Goal: Task Accomplishment & Management: Use online tool/utility

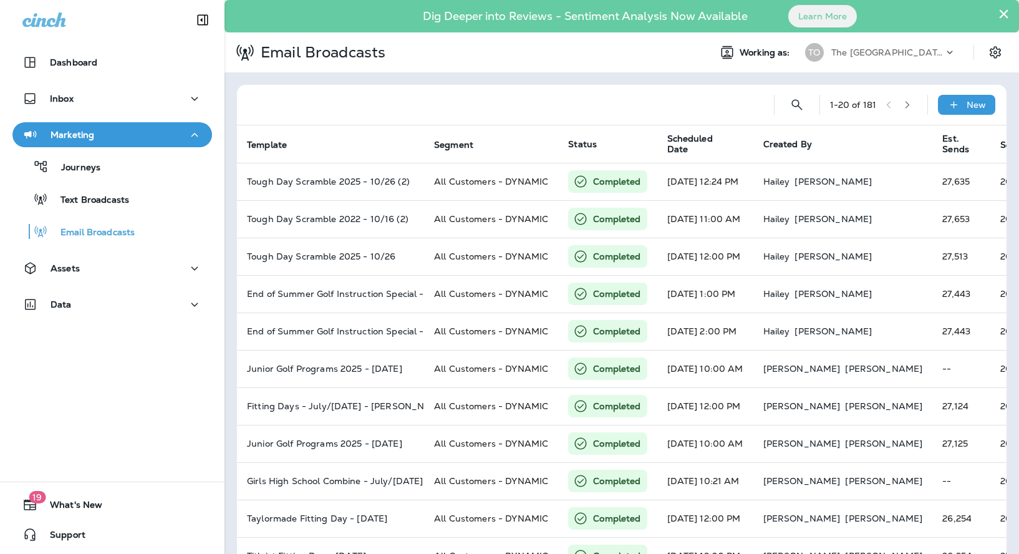
click at [853, 49] on p "The [GEOGRAPHIC_DATA]" at bounding box center [887, 52] width 112 height 10
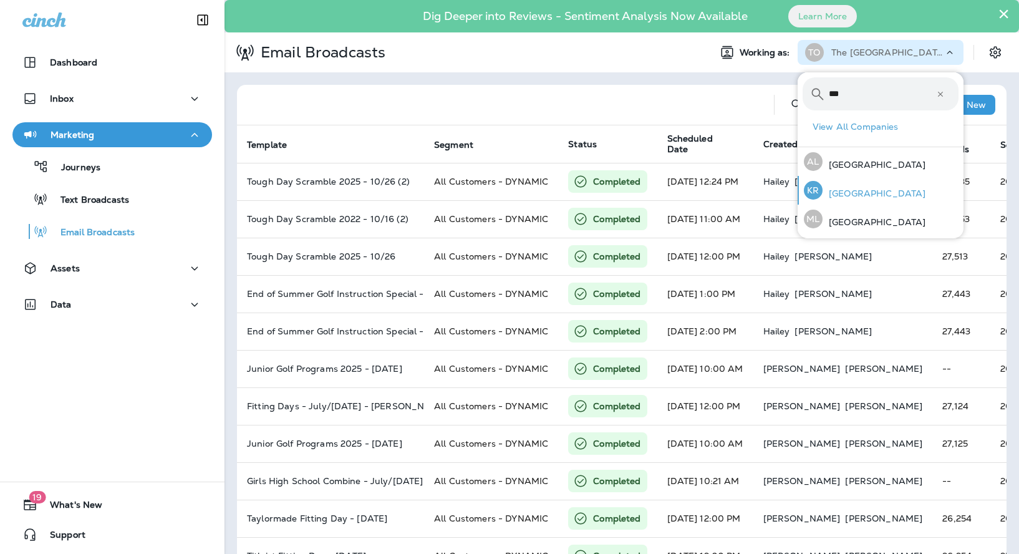
type input "***"
click at [845, 187] on div "[GEOGRAPHIC_DATA]" at bounding box center [865, 190] width 132 height 29
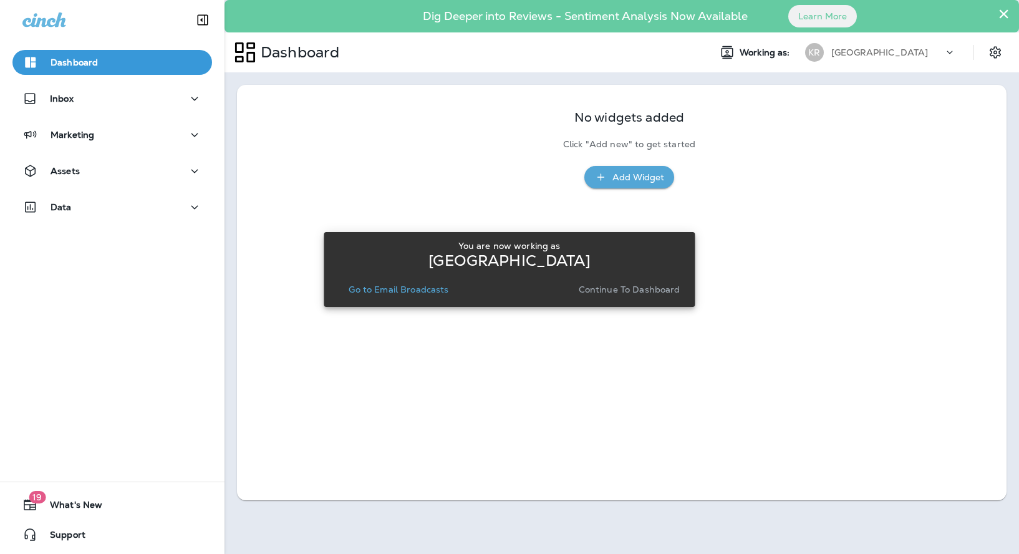
click at [608, 292] on p "Continue to Dashboard" at bounding box center [630, 289] width 102 height 10
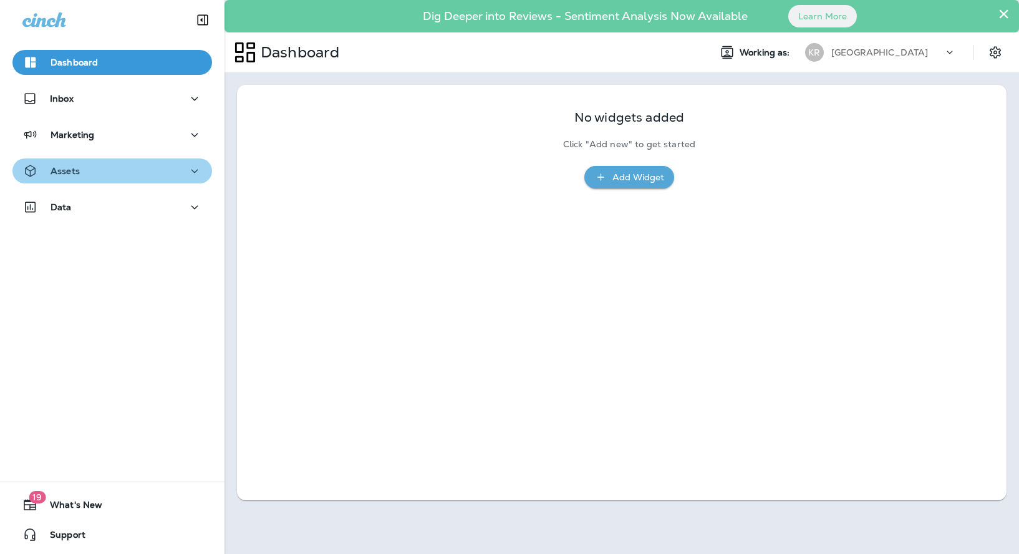
click at [105, 175] on div "Assets" at bounding box center [112, 171] width 180 height 16
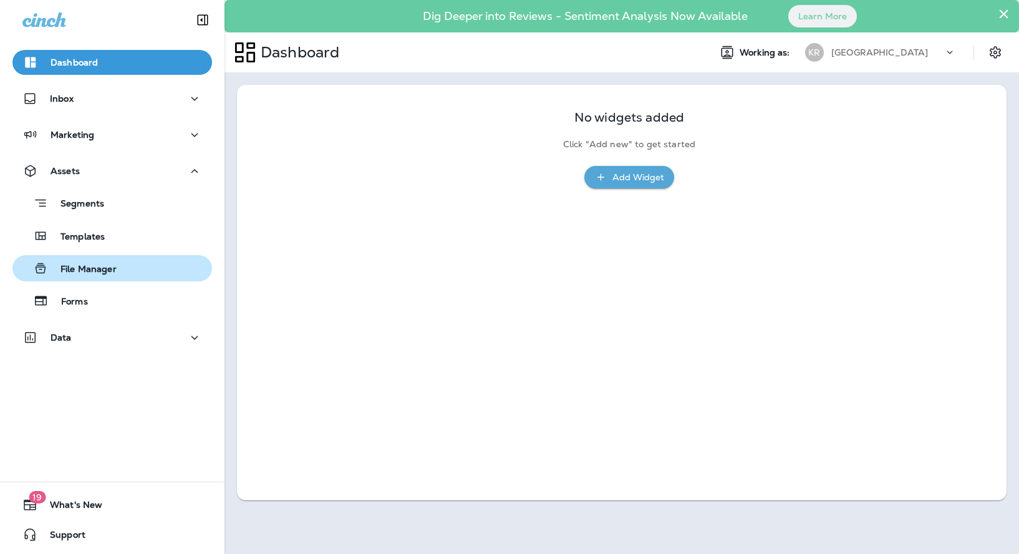
click at [112, 271] on p "File Manager" at bounding box center [82, 270] width 69 height 12
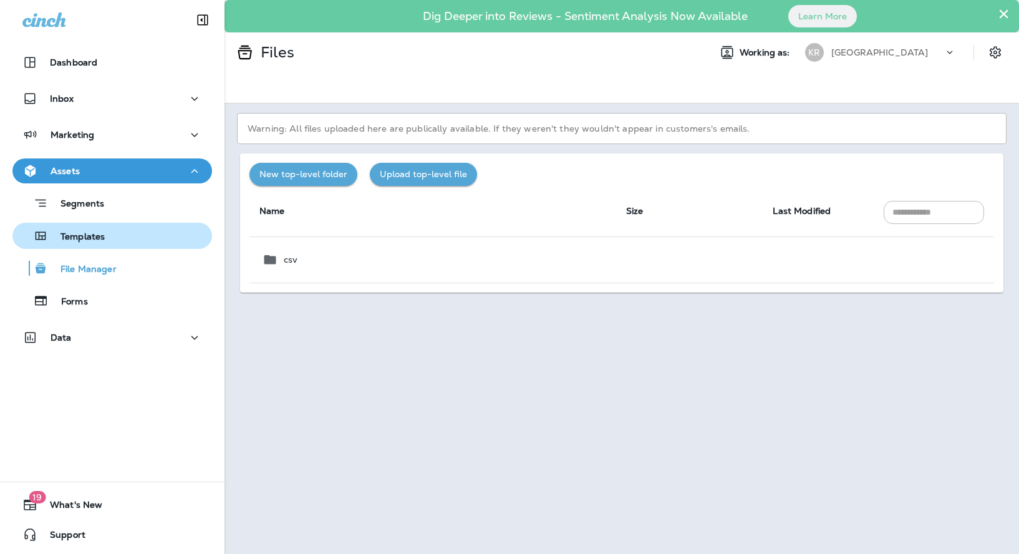
click at [103, 233] on p "Templates" at bounding box center [76, 237] width 57 height 12
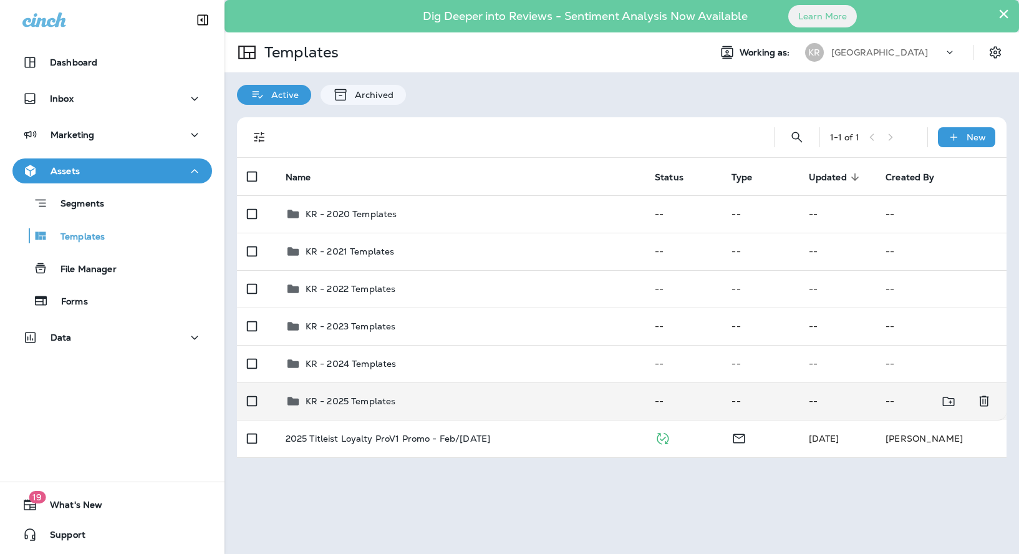
click at [347, 396] on p "KR - 2025 Templates" at bounding box center [350, 401] width 90 height 10
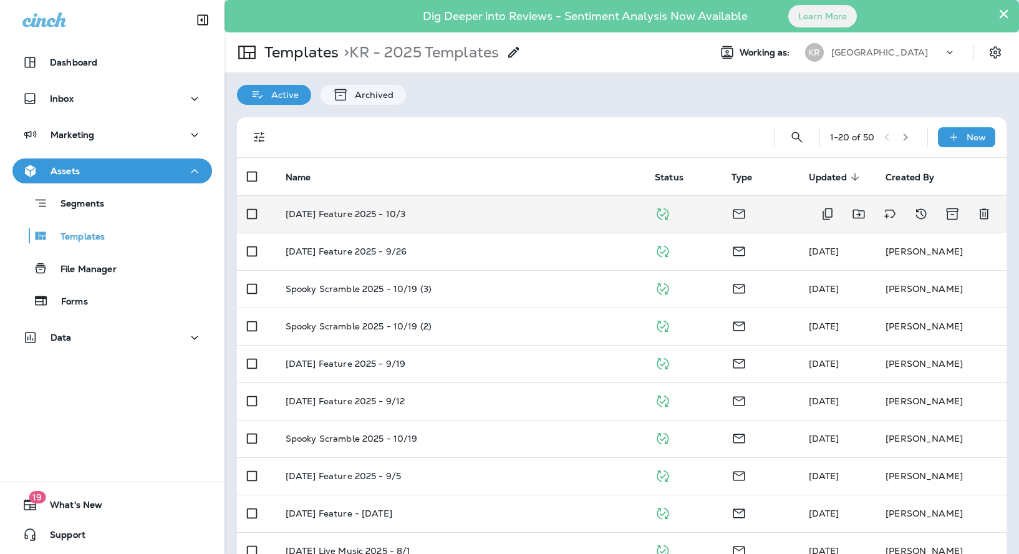
click at [373, 221] on td "[DATE] Feature 2025 - 10/3" at bounding box center [460, 213] width 369 height 37
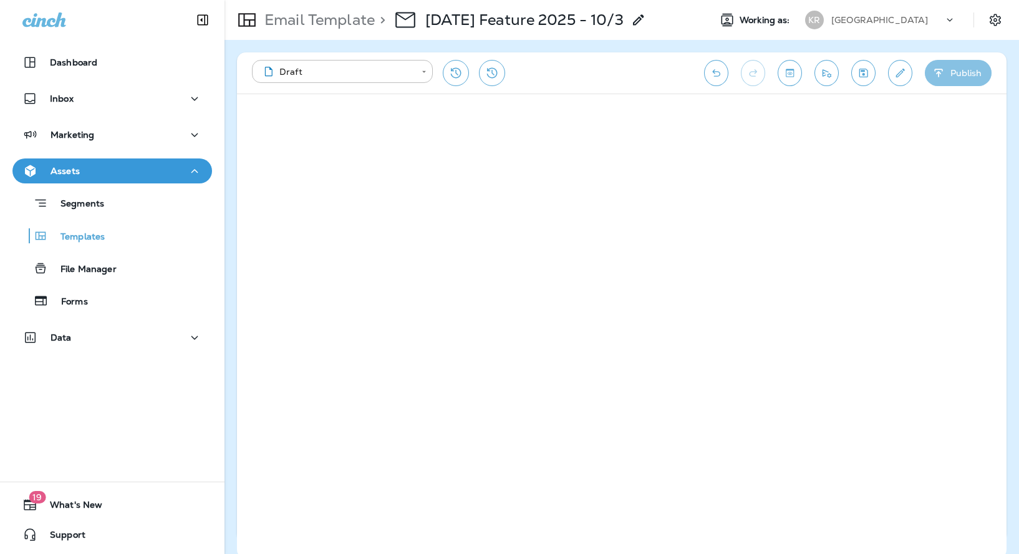
click at [961, 65] on button "Publish" at bounding box center [958, 73] width 67 height 26
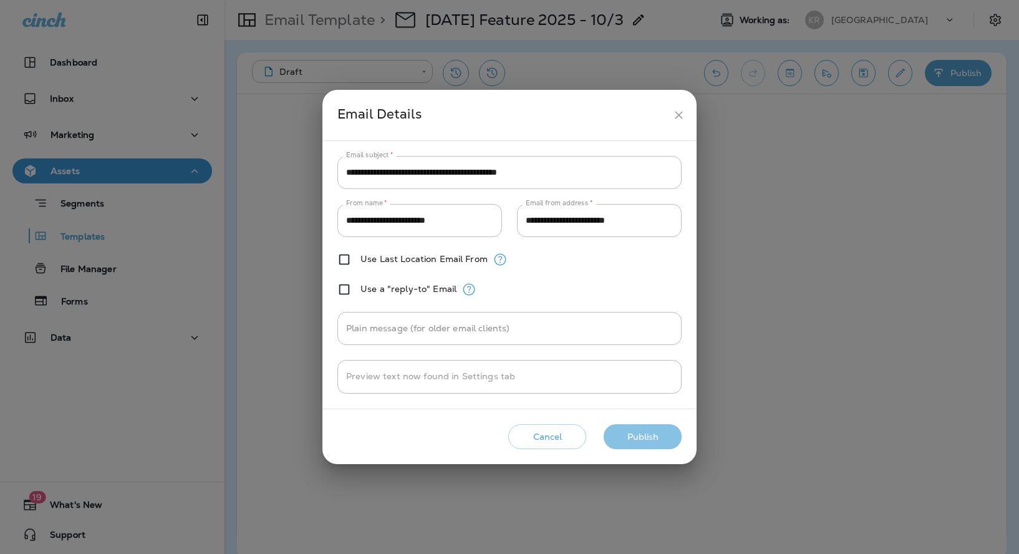
click at [634, 436] on button "Publish" at bounding box center [642, 437] width 78 height 26
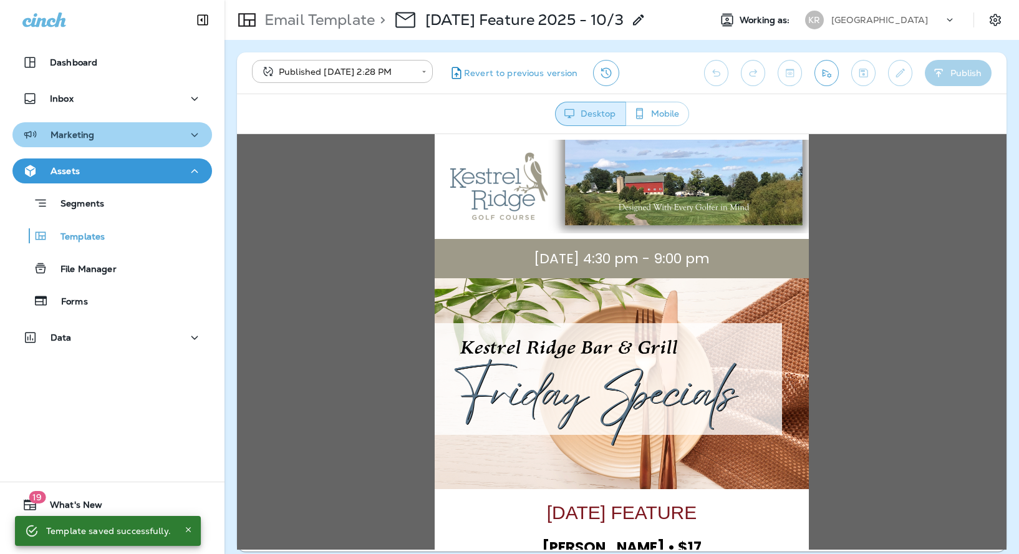
click at [178, 136] on div "Marketing" at bounding box center [112, 135] width 180 height 16
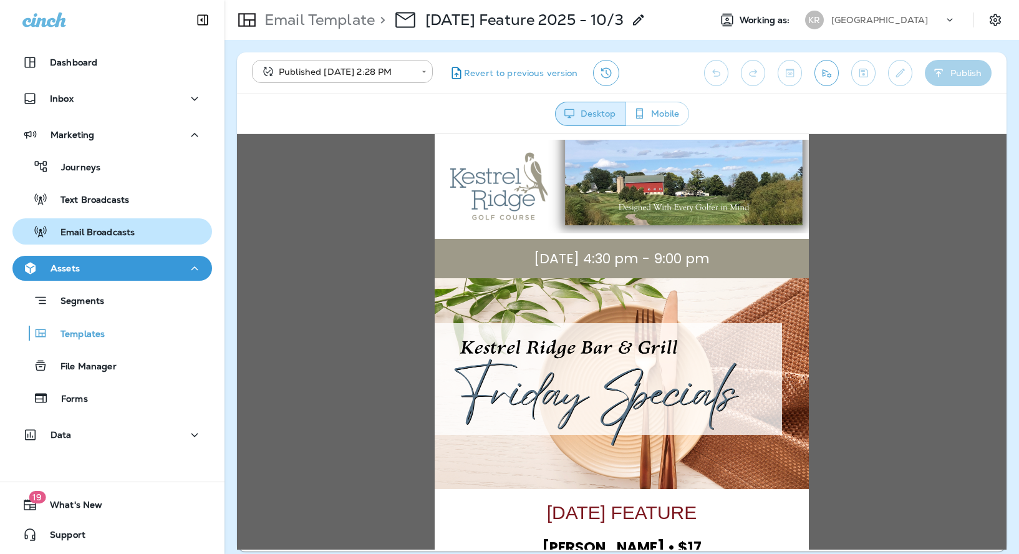
click at [133, 234] on p "Email Broadcasts" at bounding box center [91, 233] width 87 height 12
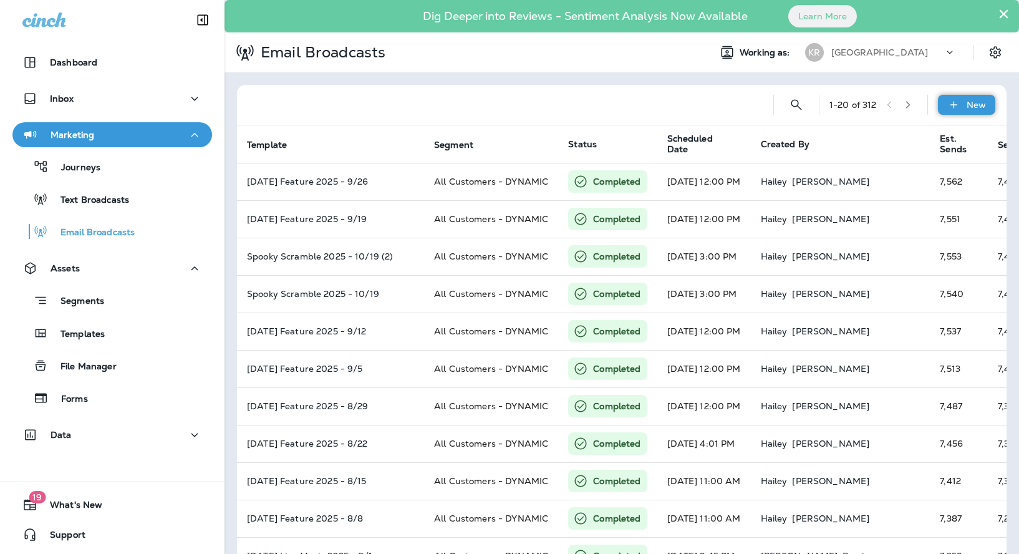
click at [964, 105] on div "New" at bounding box center [966, 105] width 57 height 20
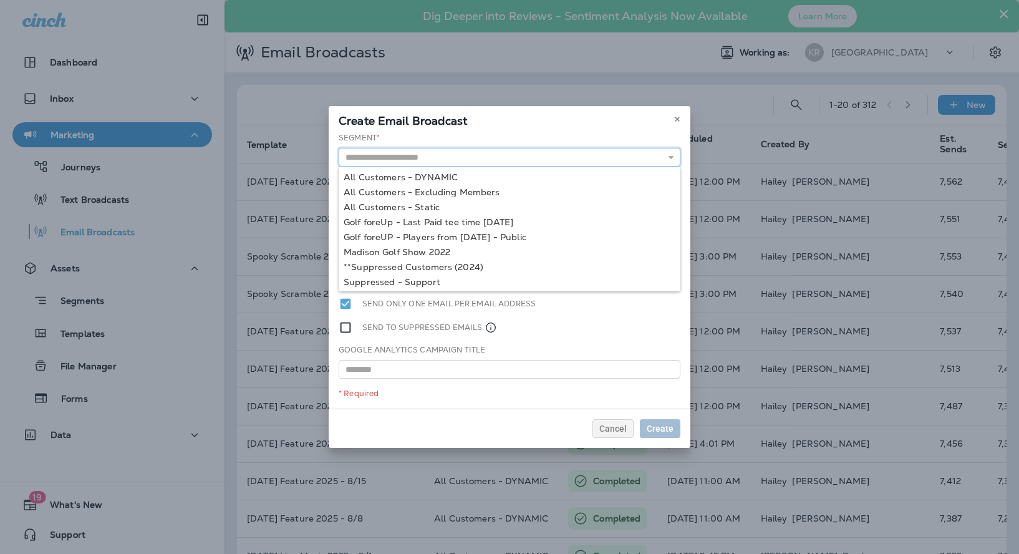
click at [506, 156] on input "text" at bounding box center [510, 157] width 342 height 19
type input "**********"
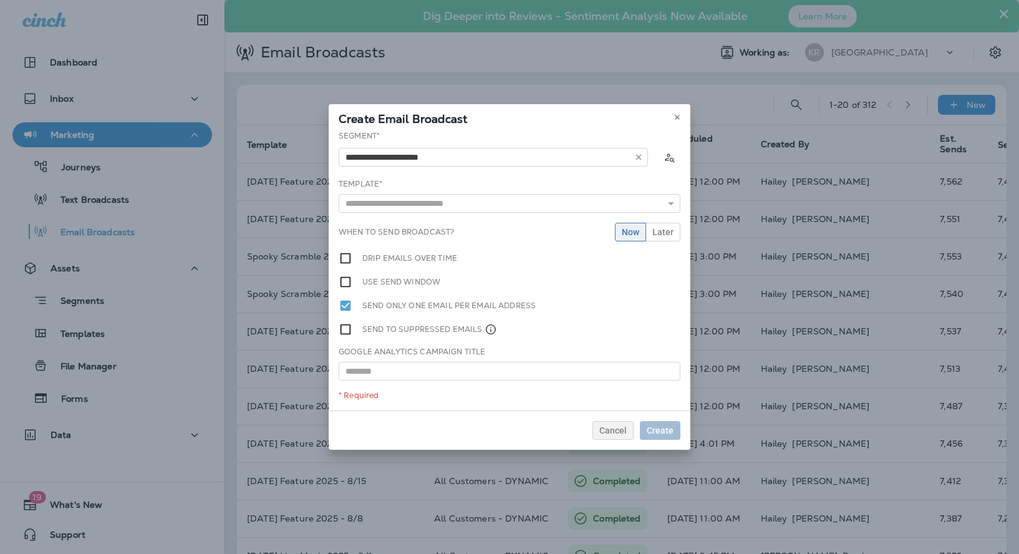
click at [430, 176] on div "**********" at bounding box center [510, 270] width 362 height 280
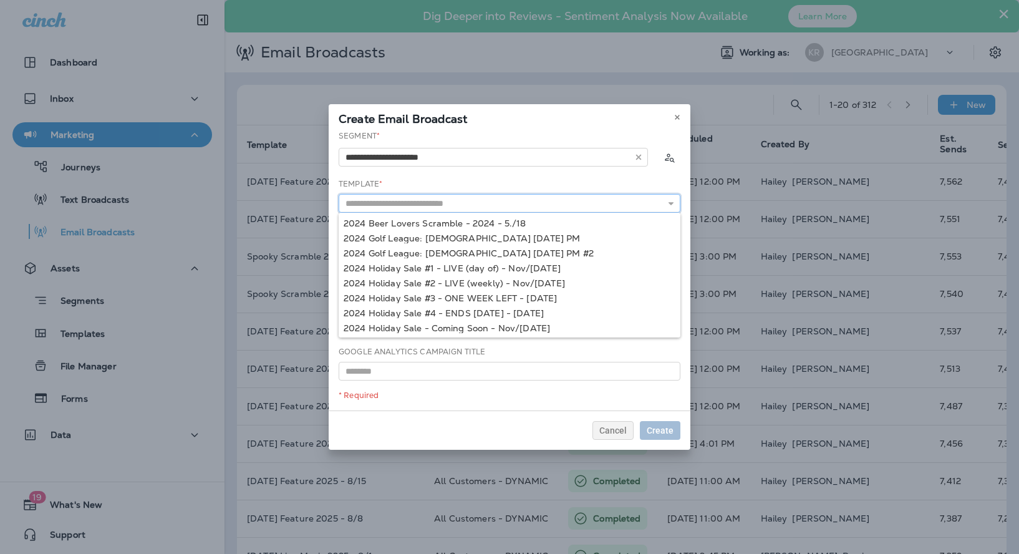
click at [416, 202] on input "text" at bounding box center [510, 203] width 342 height 19
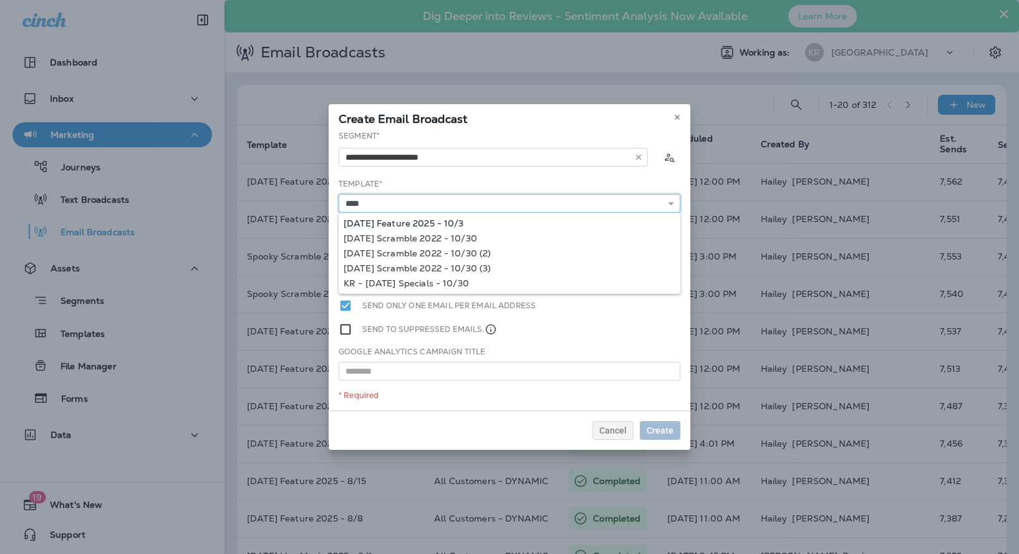
type input "**********"
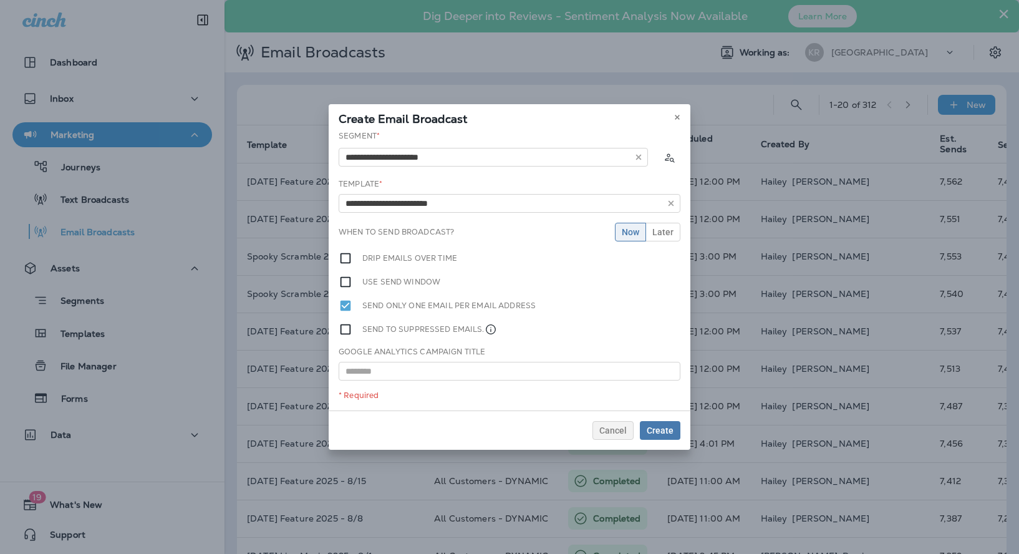
click at [392, 224] on div "**********" at bounding box center [510, 270] width 362 height 280
click at [471, 201] on input "**********" at bounding box center [510, 203] width 342 height 19
click at [418, 368] on input "text" at bounding box center [510, 371] width 342 height 19
paste input "**********"
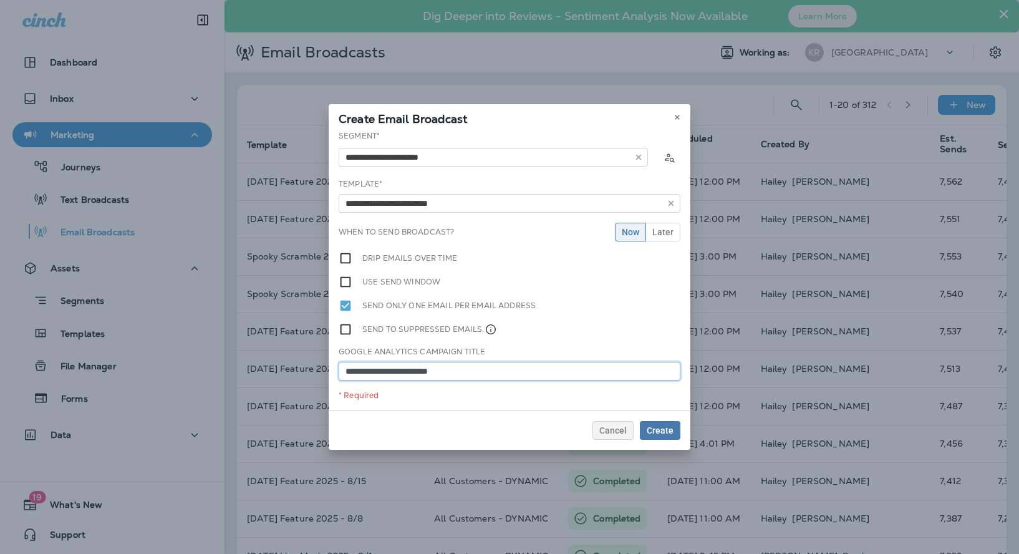
type input "**********"
click at [665, 232] on span "Later" at bounding box center [662, 232] width 21 height 9
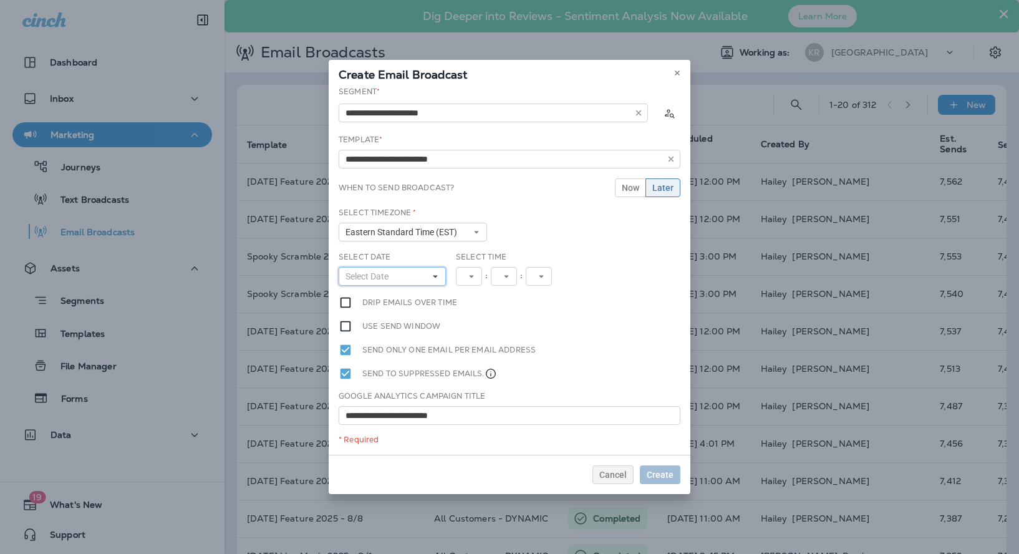
click at [405, 282] on button "Select Date" at bounding box center [392, 276] width 107 height 19
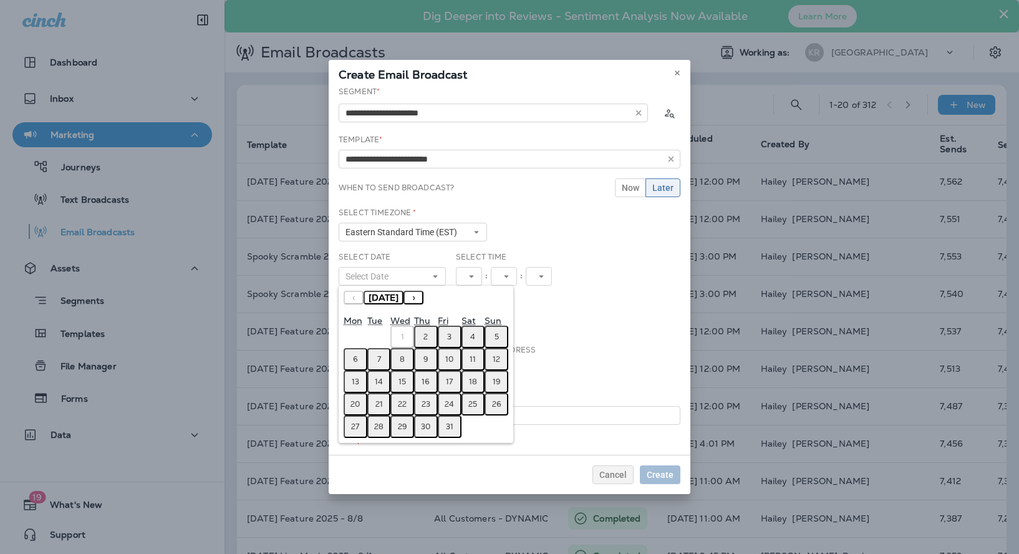
click at [422, 337] on button "2" at bounding box center [426, 336] width 24 height 22
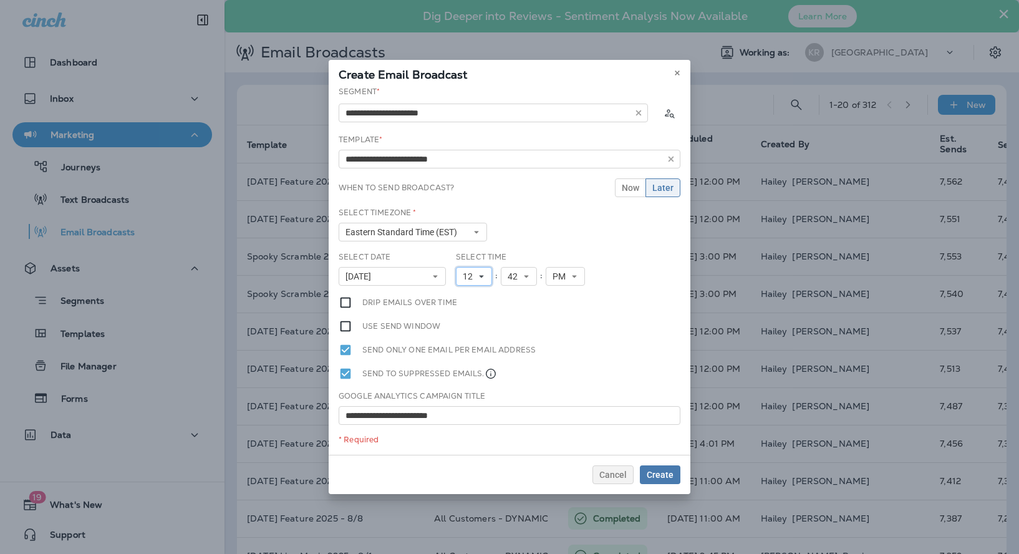
click at [478, 277] on icon at bounding box center [481, 275] width 7 height 7
click at [476, 327] on link "3" at bounding box center [474, 326] width 36 height 15
click at [516, 277] on span "42" at bounding box center [509, 276] width 15 height 11
click at [512, 294] on link "00" at bounding box center [514, 296] width 36 height 15
click at [623, 254] on div "Select Date [DATE] « ‹ [DATE] › » Mon Tue Wed Thu Fri Sat Sun 1 2 3 4 5 6 7 8 9…" at bounding box center [510, 273] width 352 height 44
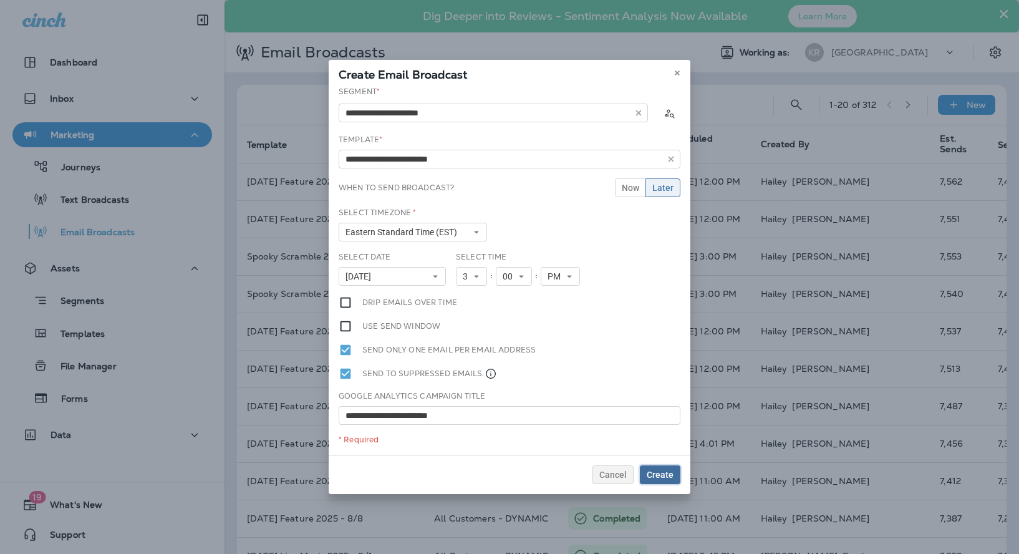
click at [666, 478] on span "Create" at bounding box center [660, 474] width 27 height 9
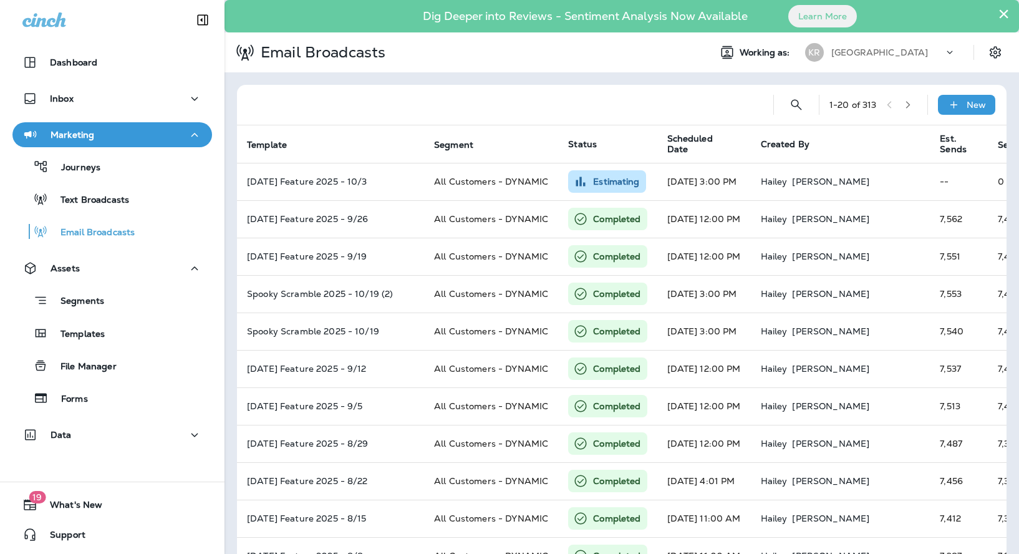
click at [862, 55] on p "[GEOGRAPHIC_DATA]" at bounding box center [879, 52] width 97 height 10
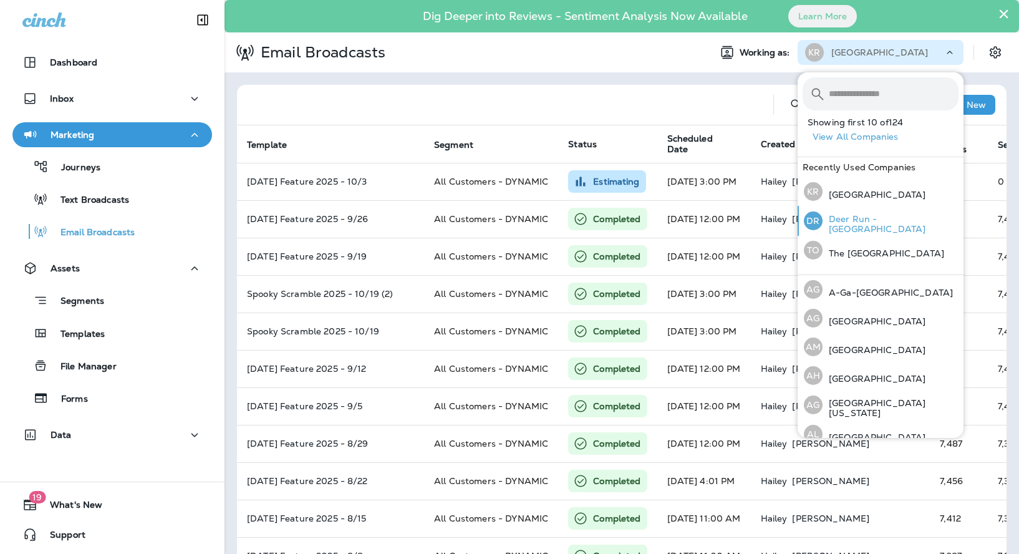
click at [869, 218] on p "Deer Run - [GEOGRAPHIC_DATA]" at bounding box center [890, 224] width 136 height 20
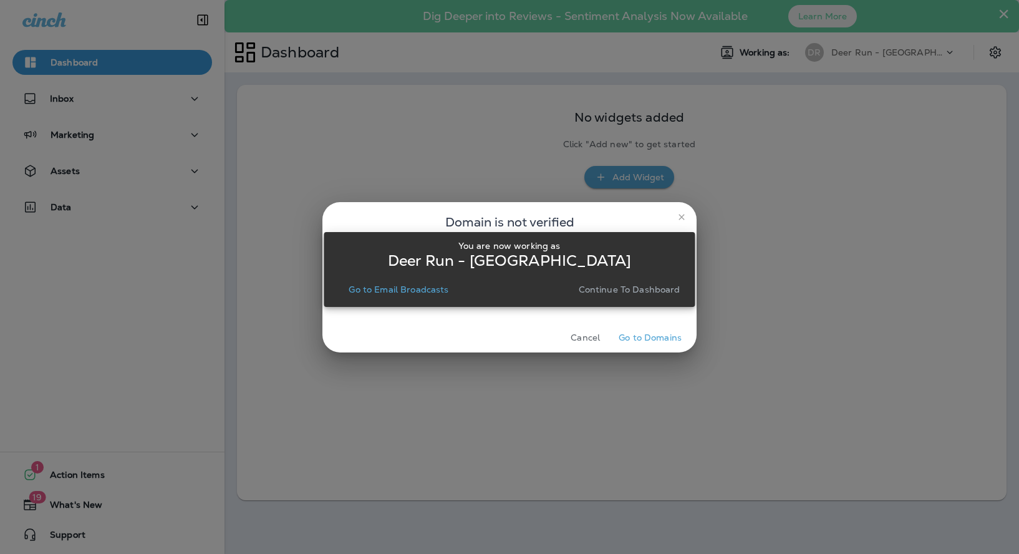
click at [655, 286] on p "Continue to Dashboard" at bounding box center [630, 289] width 102 height 10
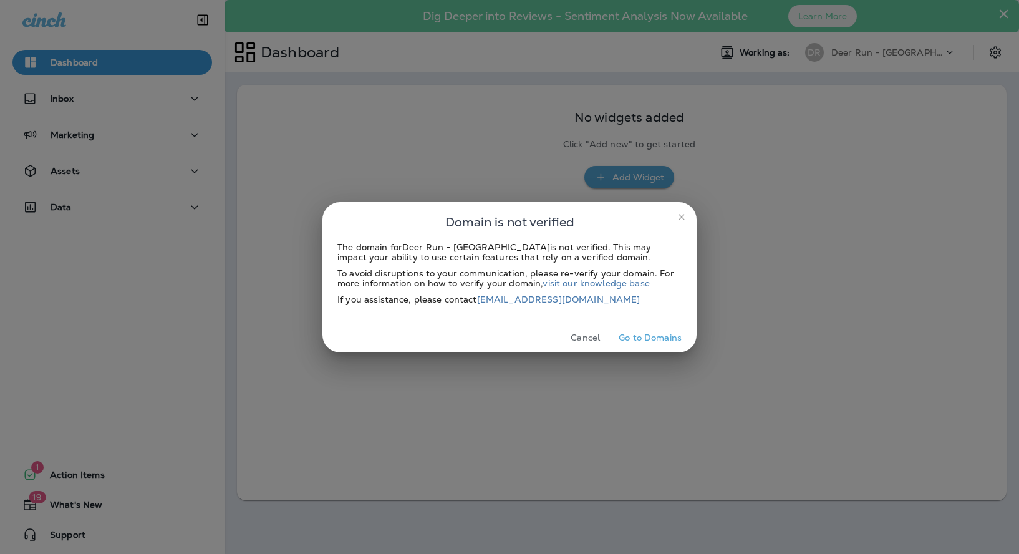
click at [681, 222] on button "close" at bounding box center [681, 217] width 20 height 20
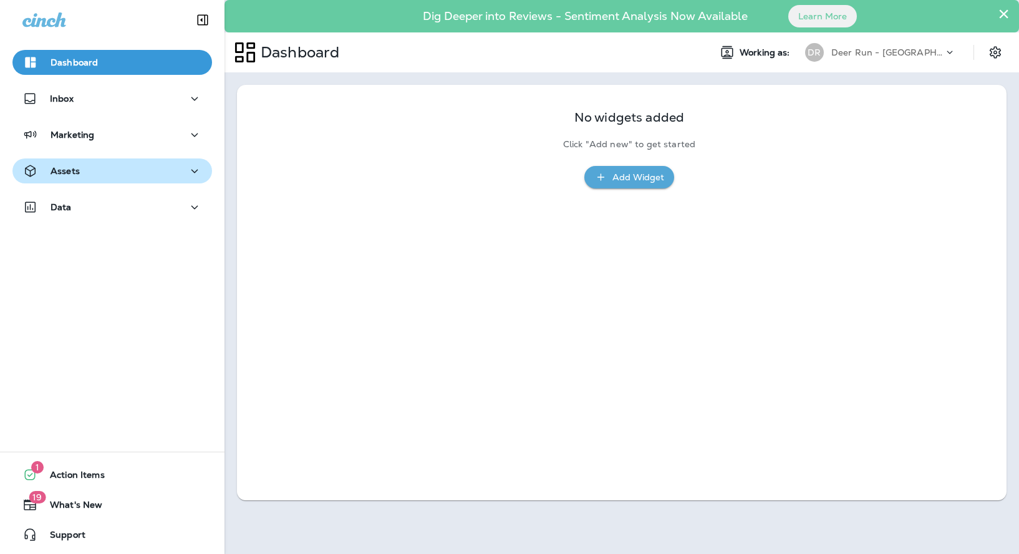
click at [150, 165] on div "Assets" at bounding box center [112, 171] width 180 height 16
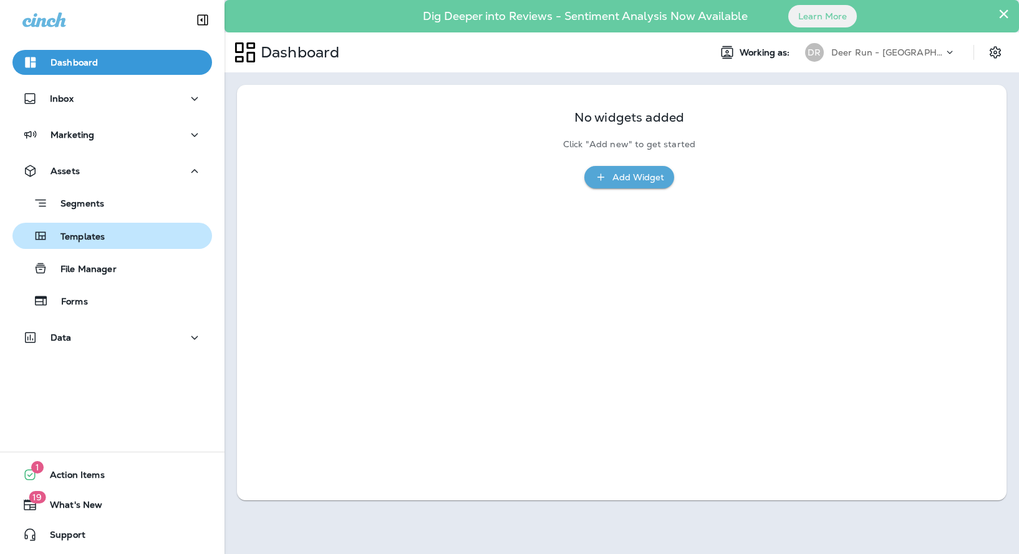
click at [129, 231] on div "Templates" at bounding box center [112, 235] width 190 height 19
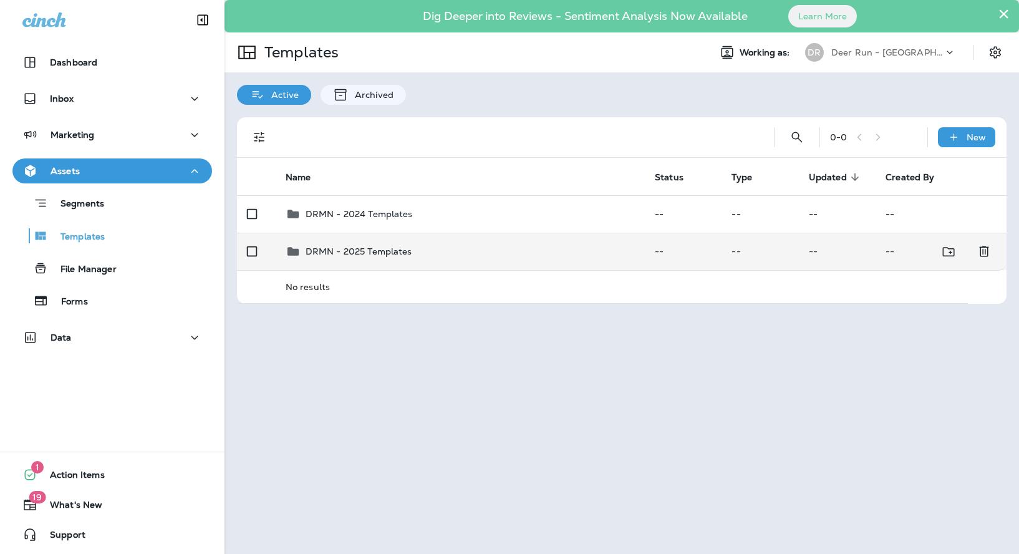
click at [388, 255] on p "DRMN - 2025 Templates" at bounding box center [358, 251] width 107 height 10
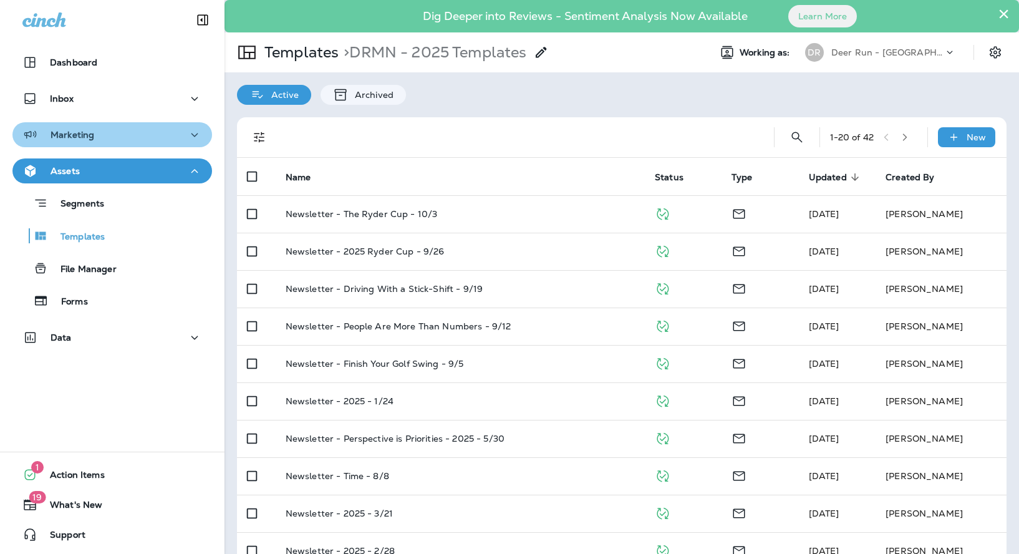
click at [140, 136] on div "Marketing" at bounding box center [112, 135] width 180 height 16
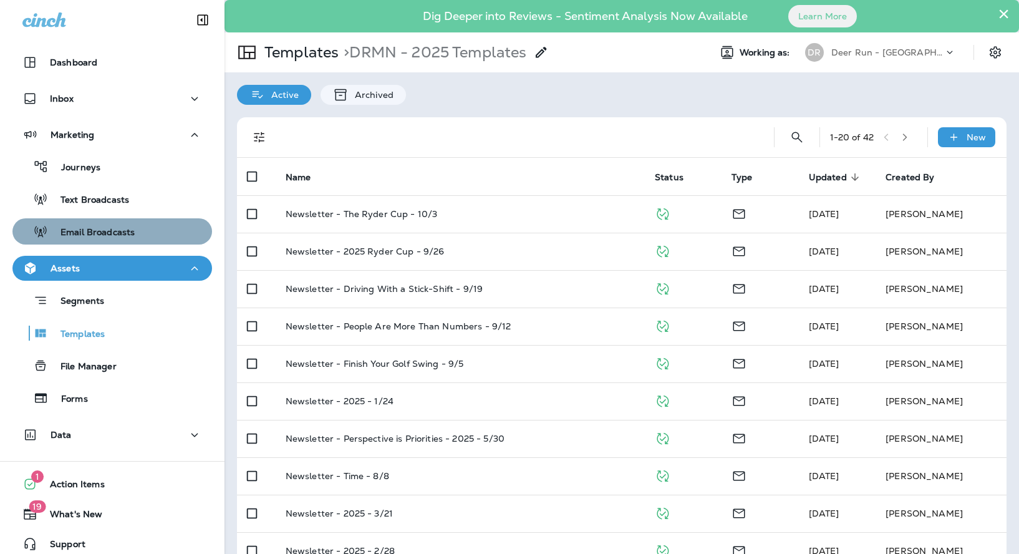
click at [103, 231] on p "Email Broadcasts" at bounding box center [91, 233] width 87 height 12
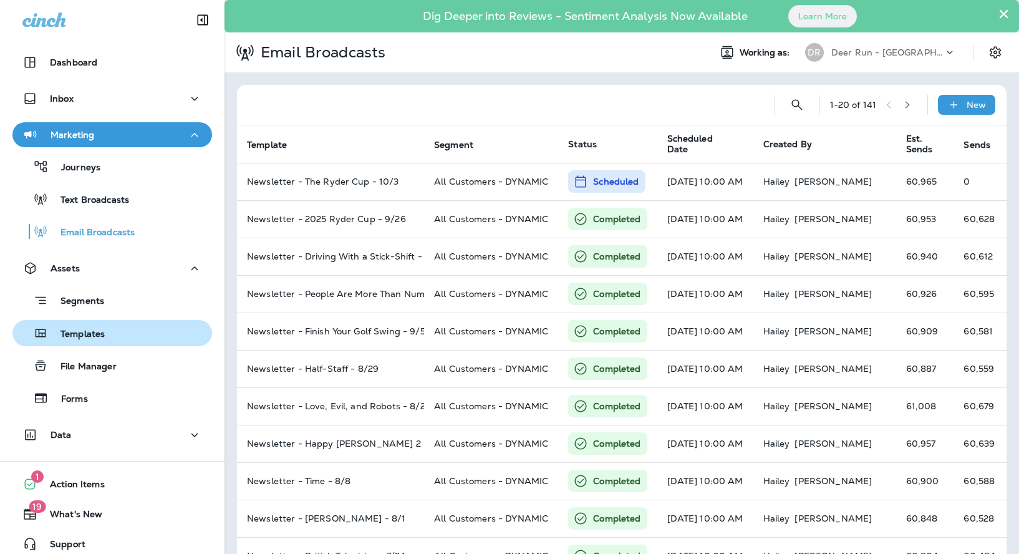
click at [108, 340] on div "Templates" at bounding box center [112, 333] width 190 height 19
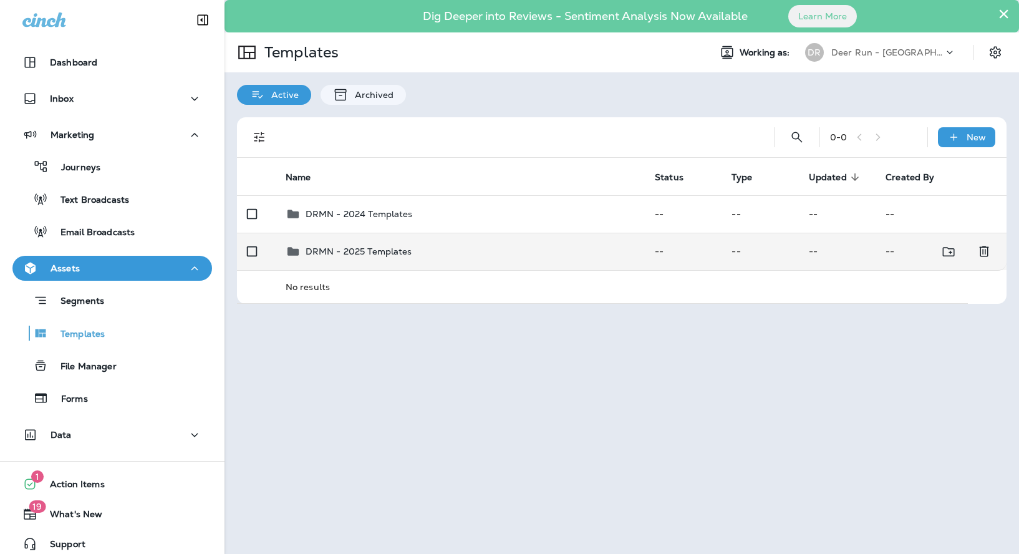
click at [337, 251] on p "DRMN - 2025 Templates" at bounding box center [358, 251] width 107 height 10
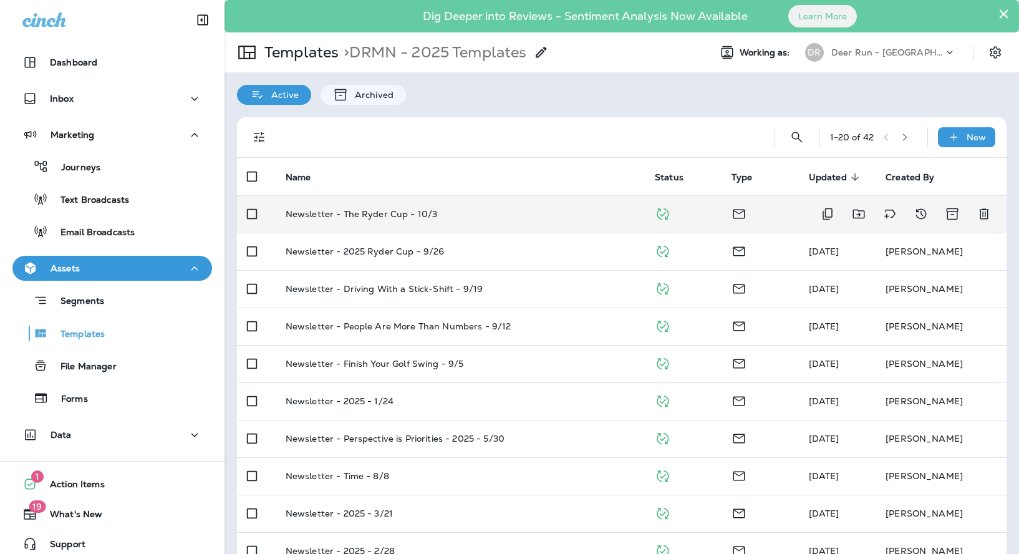
click at [418, 209] on p "Newsletter - The Ryder Cup - 10/3" at bounding box center [362, 214] width 152 height 10
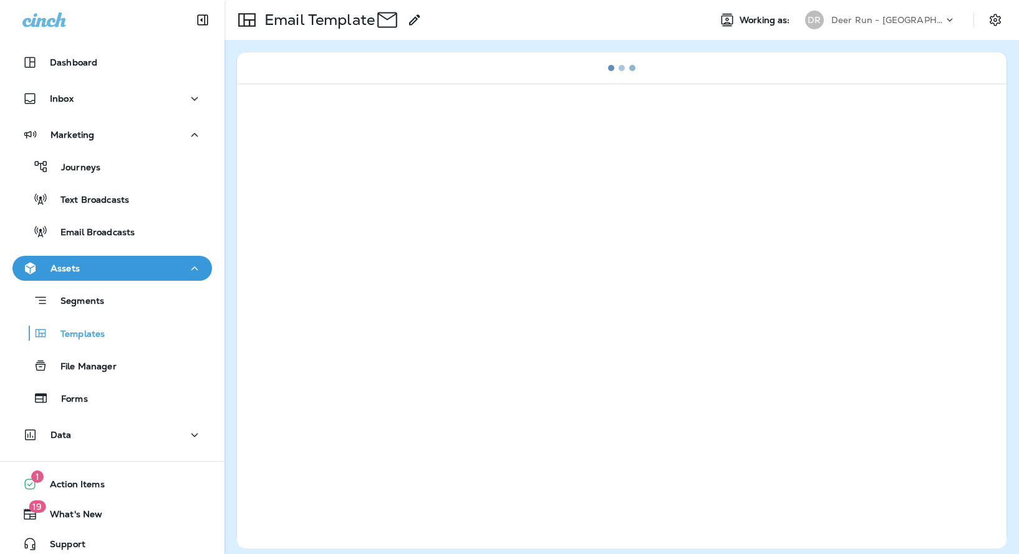
click at [418, 209] on div at bounding box center [621, 316] width 769 height 464
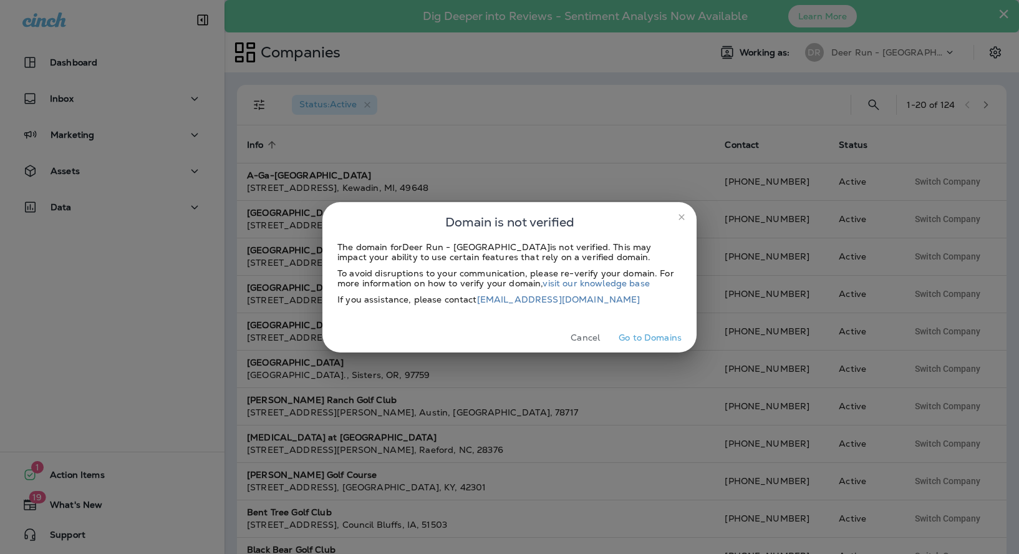
click at [681, 220] on icon "close" at bounding box center [681, 217] width 10 height 10
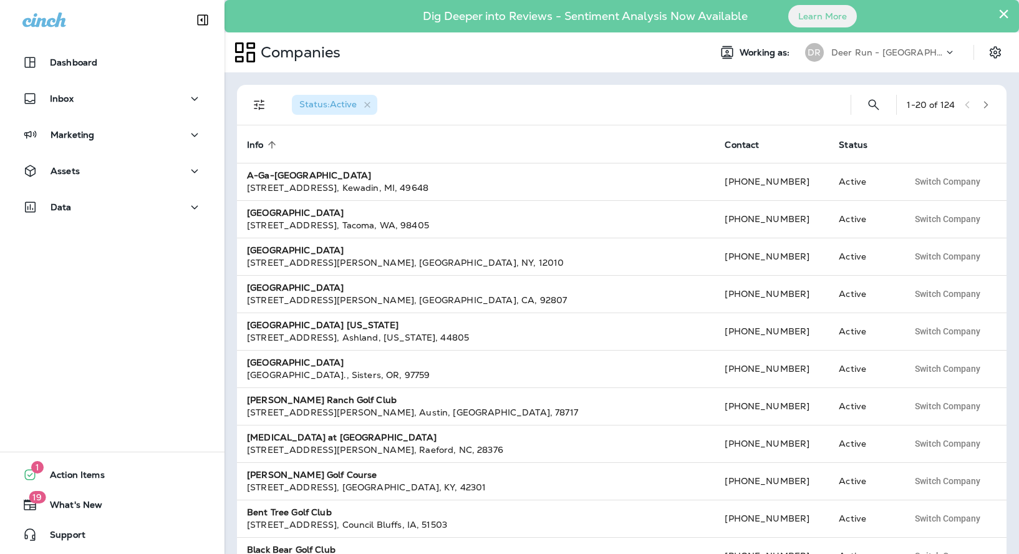
click at [844, 58] on div "Deer Run - [GEOGRAPHIC_DATA]" at bounding box center [887, 52] width 112 height 19
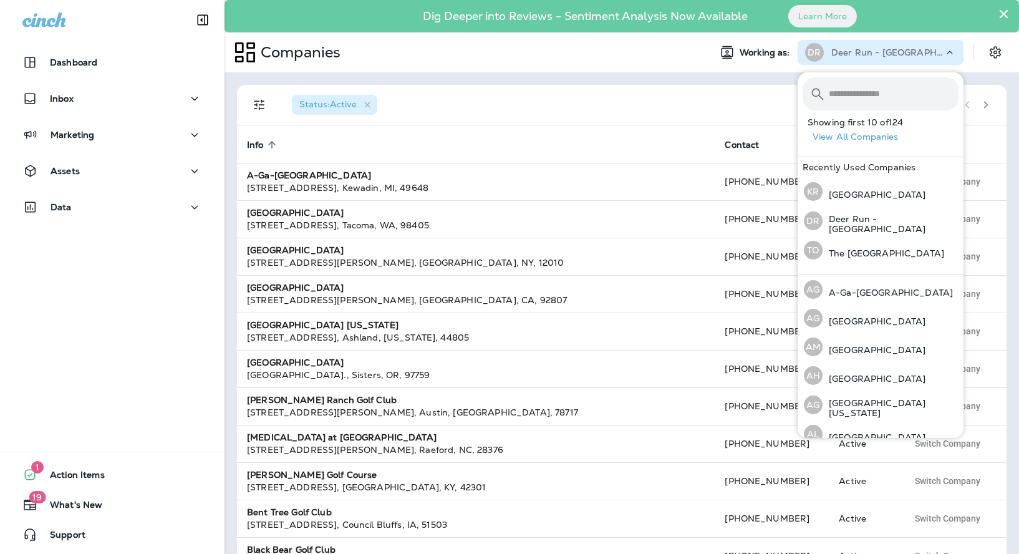
click at [119, 122] on div "Dashboard Inbox Marketing Assets Data" at bounding box center [112, 137] width 224 height 200
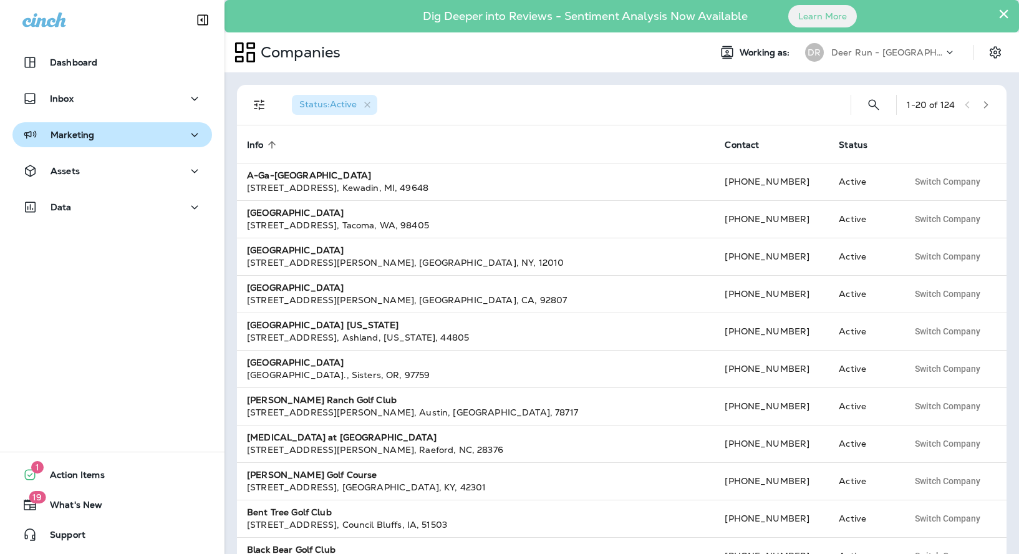
click at [115, 141] on div "Marketing" at bounding box center [112, 135] width 180 height 16
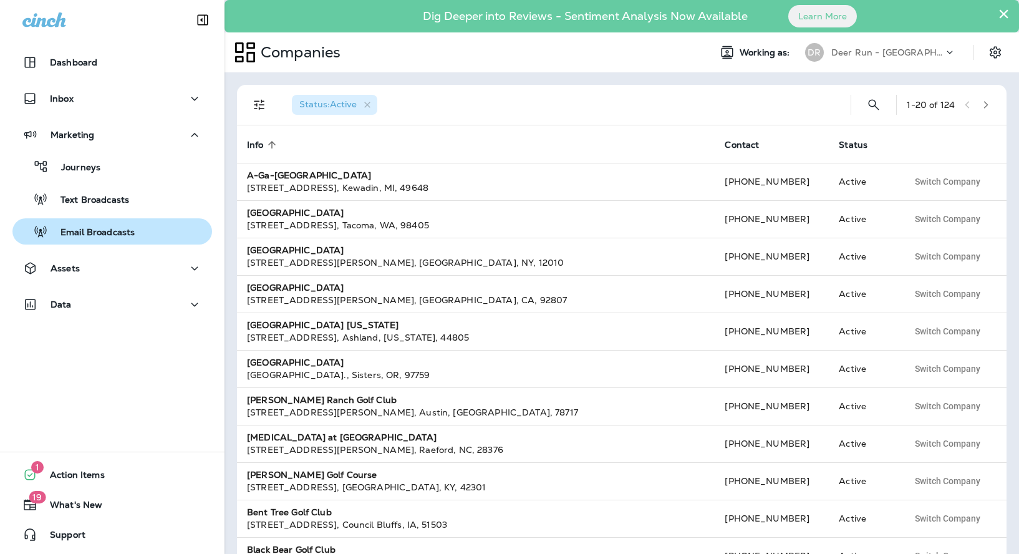
click at [112, 231] on p "Email Broadcasts" at bounding box center [91, 233] width 87 height 12
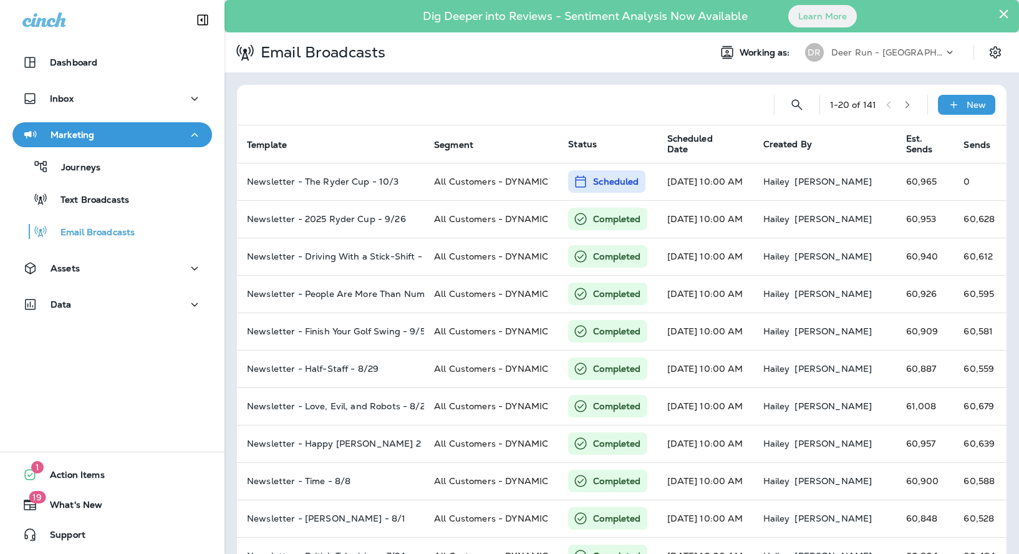
click at [860, 50] on p "Deer Run - [GEOGRAPHIC_DATA]" at bounding box center [887, 52] width 112 height 10
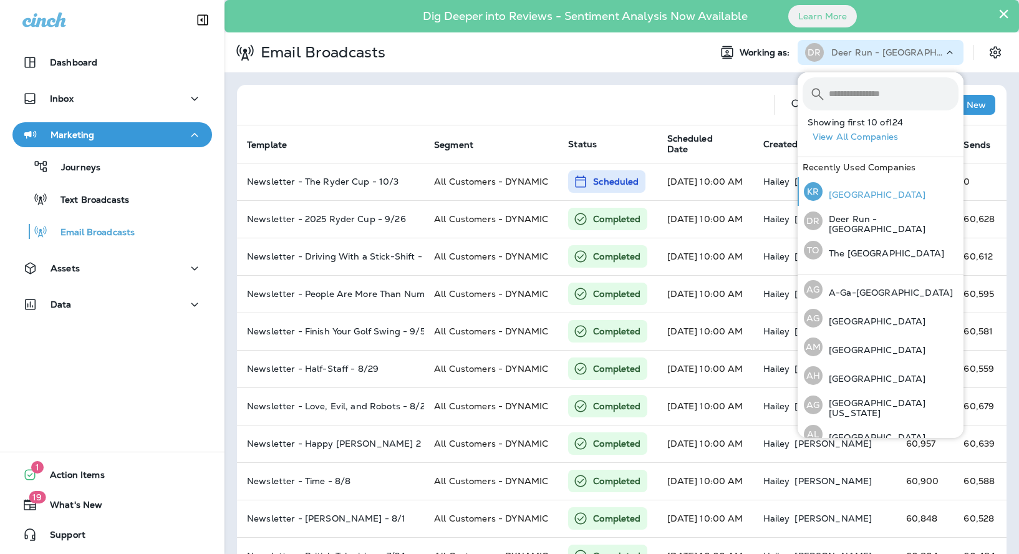
click at [851, 190] on p "[GEOGRAPHIC_DATA]" at bounding box center [873, 195] width 103 height 10
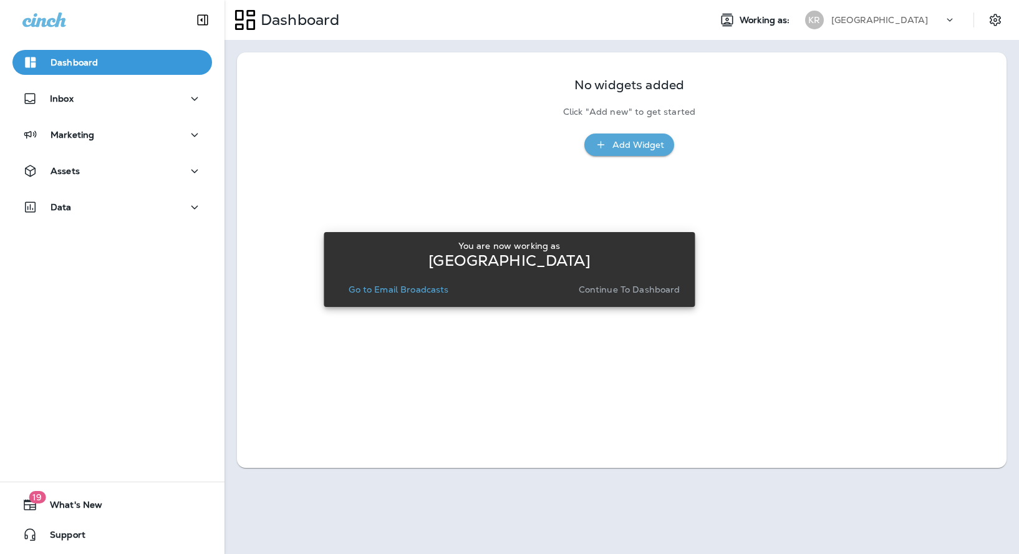
click at [645, 288] on p "Continue to Dashboard" at bounding box center [630, 289] width 102 height 10
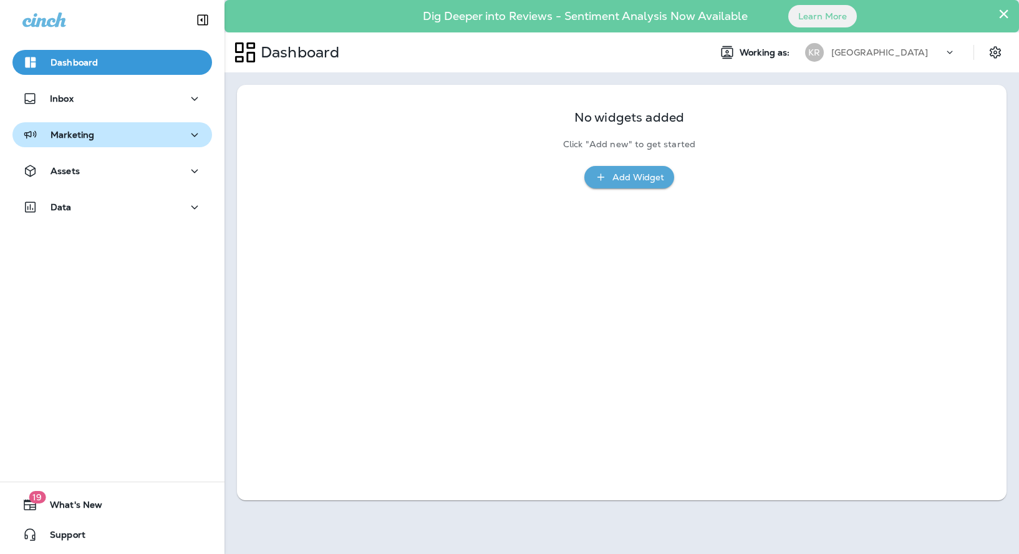
click at [105, 129] on div "Marketing" at bounding box center [112, 135] width 180 height 16
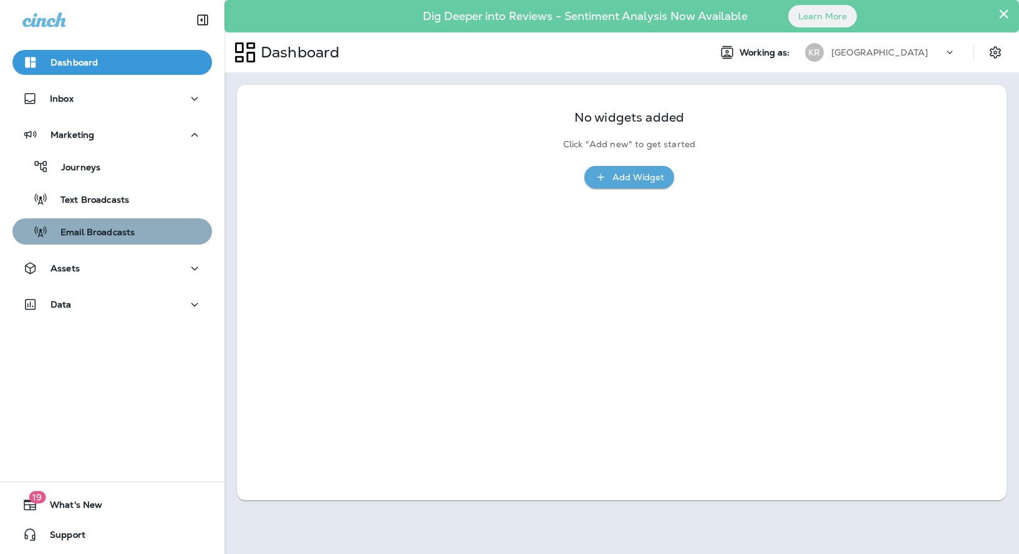
click at [115, 237] on p "Email Broadcasts" at bounding box center [91, 233] width 87 height 12
